Goal: Task Accomplishment & Management: Use online tool/utility

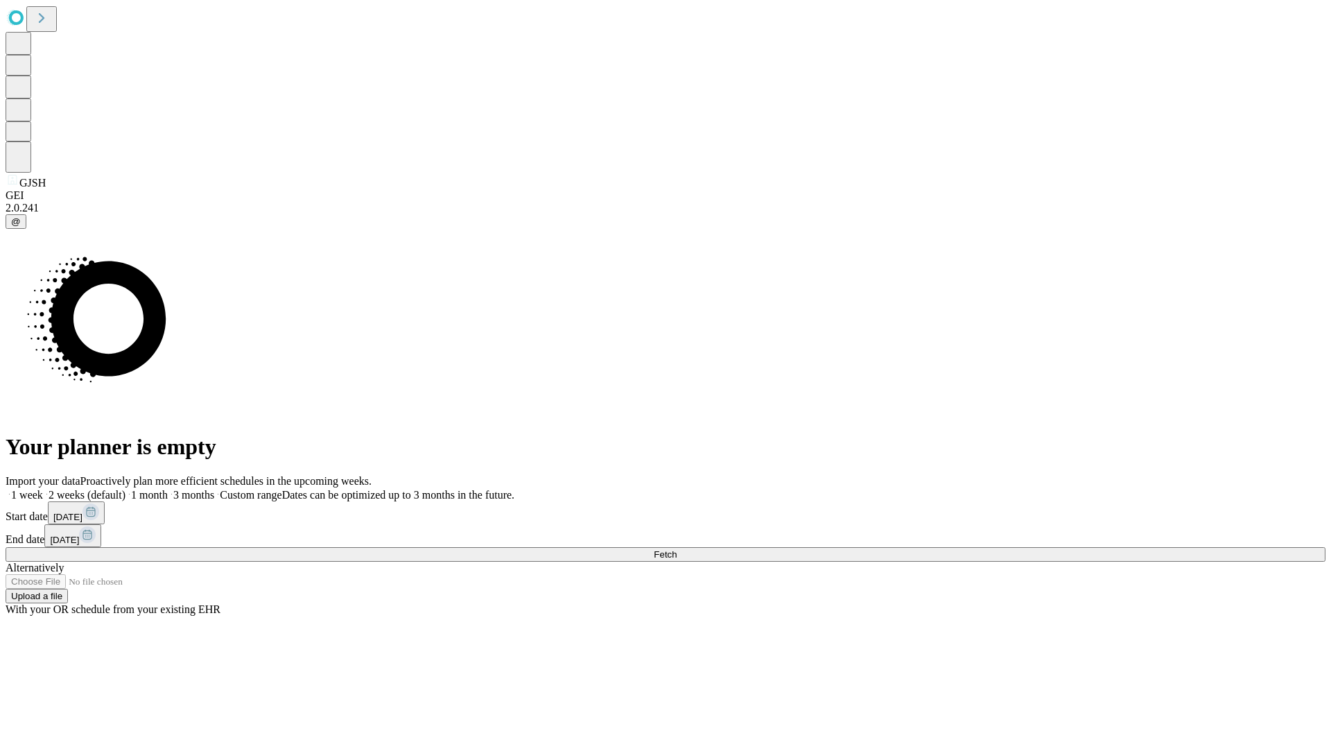
click at [676, 549] on span "Fetch" at bounding box center [665, 554] width 23 height 10
